Goal: Navigation & Orientation: Find specific page/section

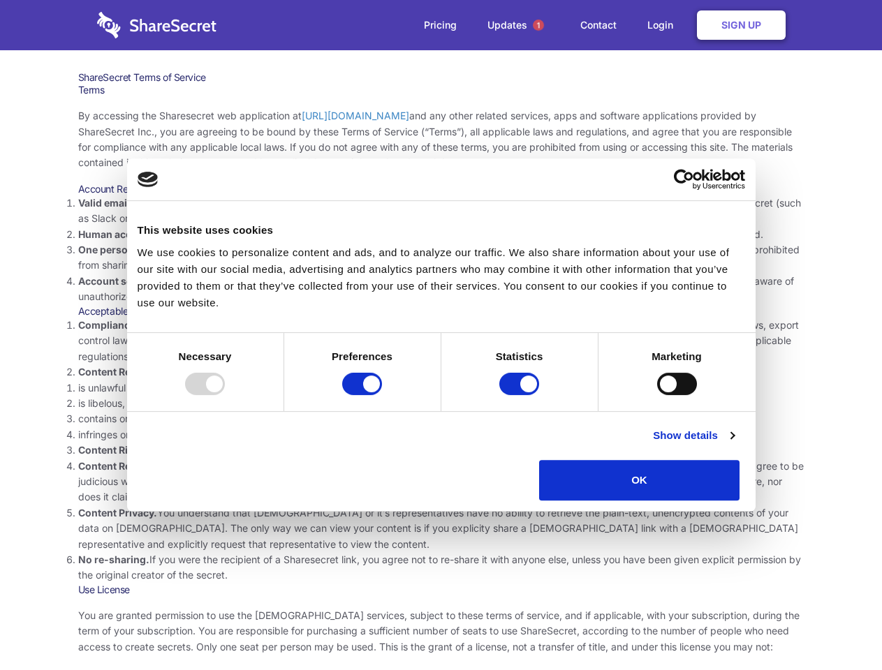
click at [441, 335] on li "Compliance with local laws and regulations. Your use of the Sharesecret must no…" at bounding box center [441, 341] width 726 height 47
click at [225, 395] on div at bounding box center [205, 384] width 40 height 22
click at [382, 395] on input "Preferences" at bounding box center [362, 384] width 40 height 22
checkbox input "false"
click at [521, 395] on input "Statistics" at bounding box center [519, 384] width 40 height 22
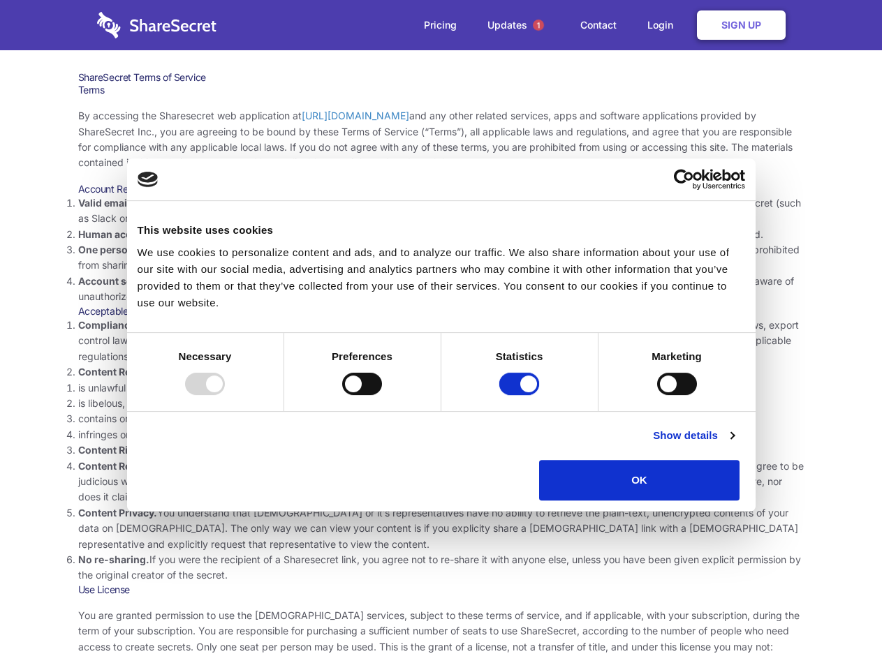
checkbox input "false"
click at [657, 395] on input "Marketing" at bounding box center [677, 384] width 40 height 22
checkbox input "true"
click at [734, 444] on link "Show details" at bounding box center [693, 435] width 81 height 17
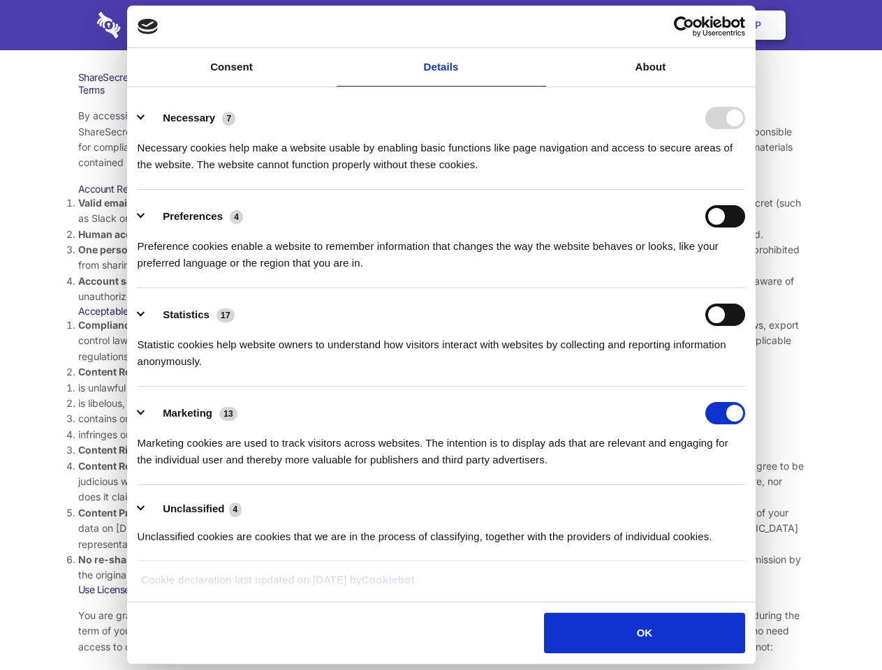
click at [745, 190] on li "Necessary 7 Necessary cookies help make a website usable by enabling basic func…" at bounding box center [441, 140] width 607 height 98
click at [538, 25] on span "1" at bounding box center [538, 25] width 11 height 11
